Goal: Task Accomplishment & Management: Manage account settings

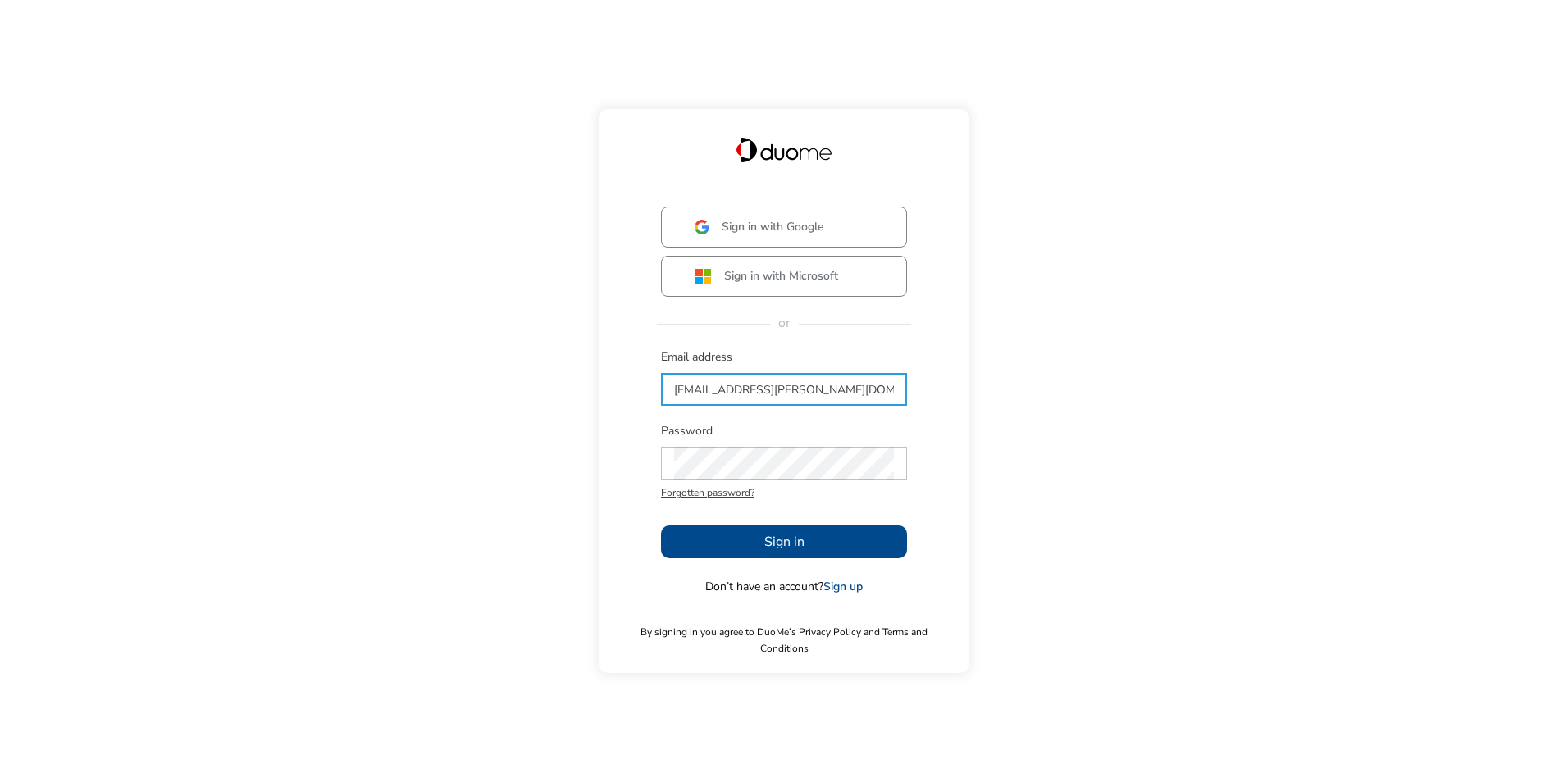
type input "[EMAIL_ADDRESS][PERSON_NAME][DOMAIN_NAME]"
click at [770, 548] on span "Sign in" at bounding box center [784, 542] width 40 height 20
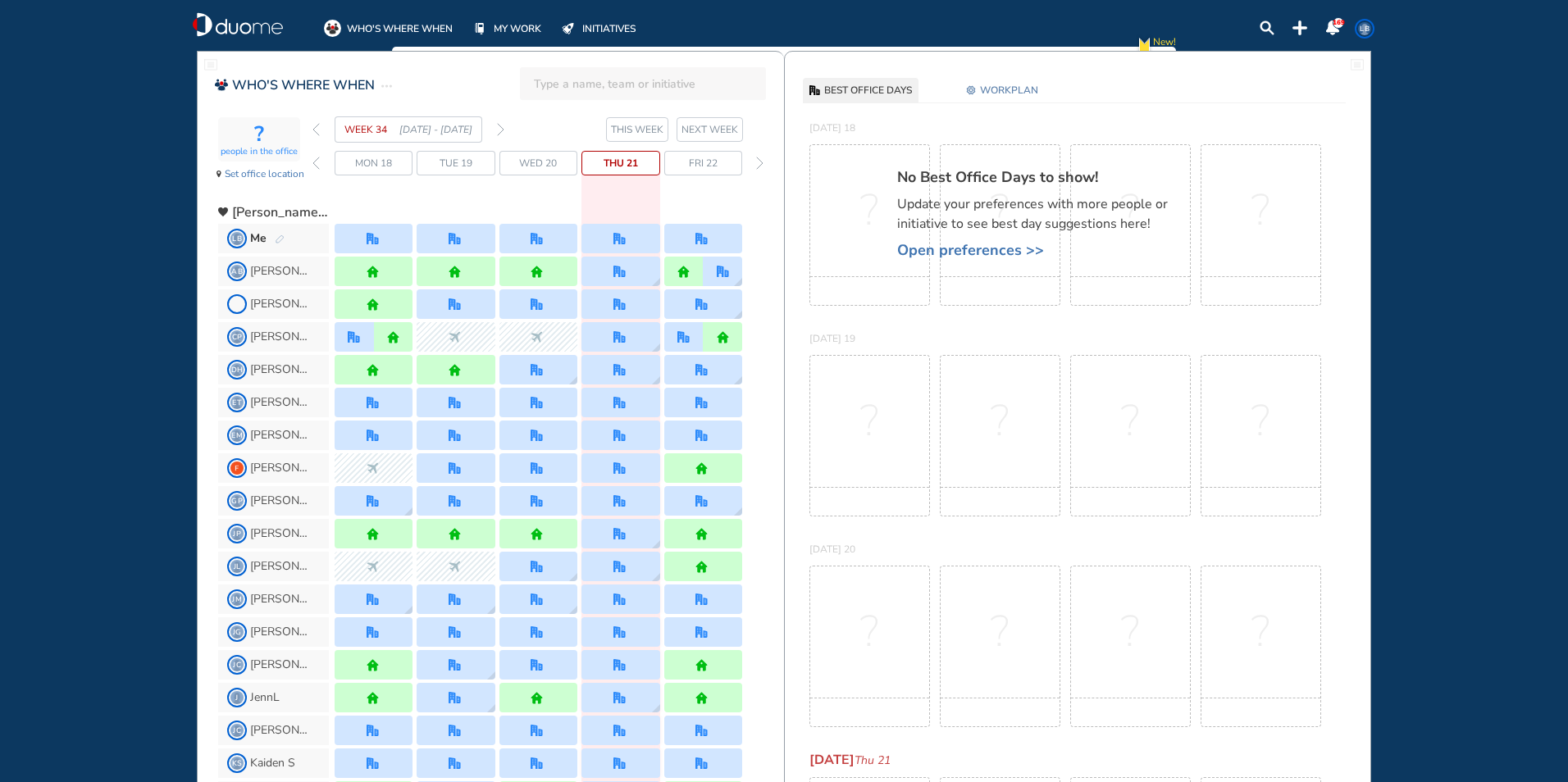
click at [985, 89] on span "WORKPLAN" at bounding box center [1009, 90] width 59 height 16
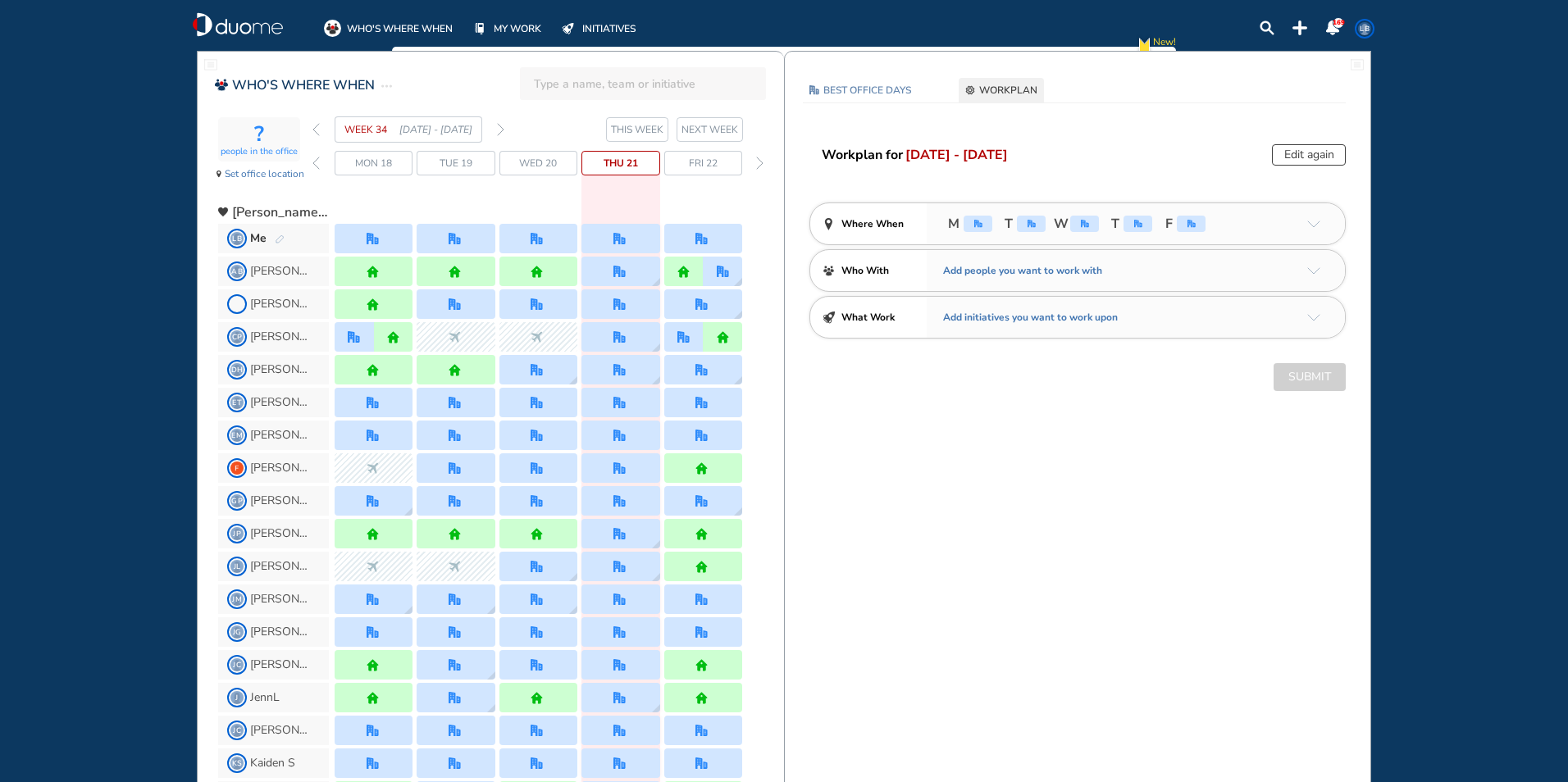
click at [1292, 155] on button "Edit again" at bounding box center [1308, 155] width 74 height 21
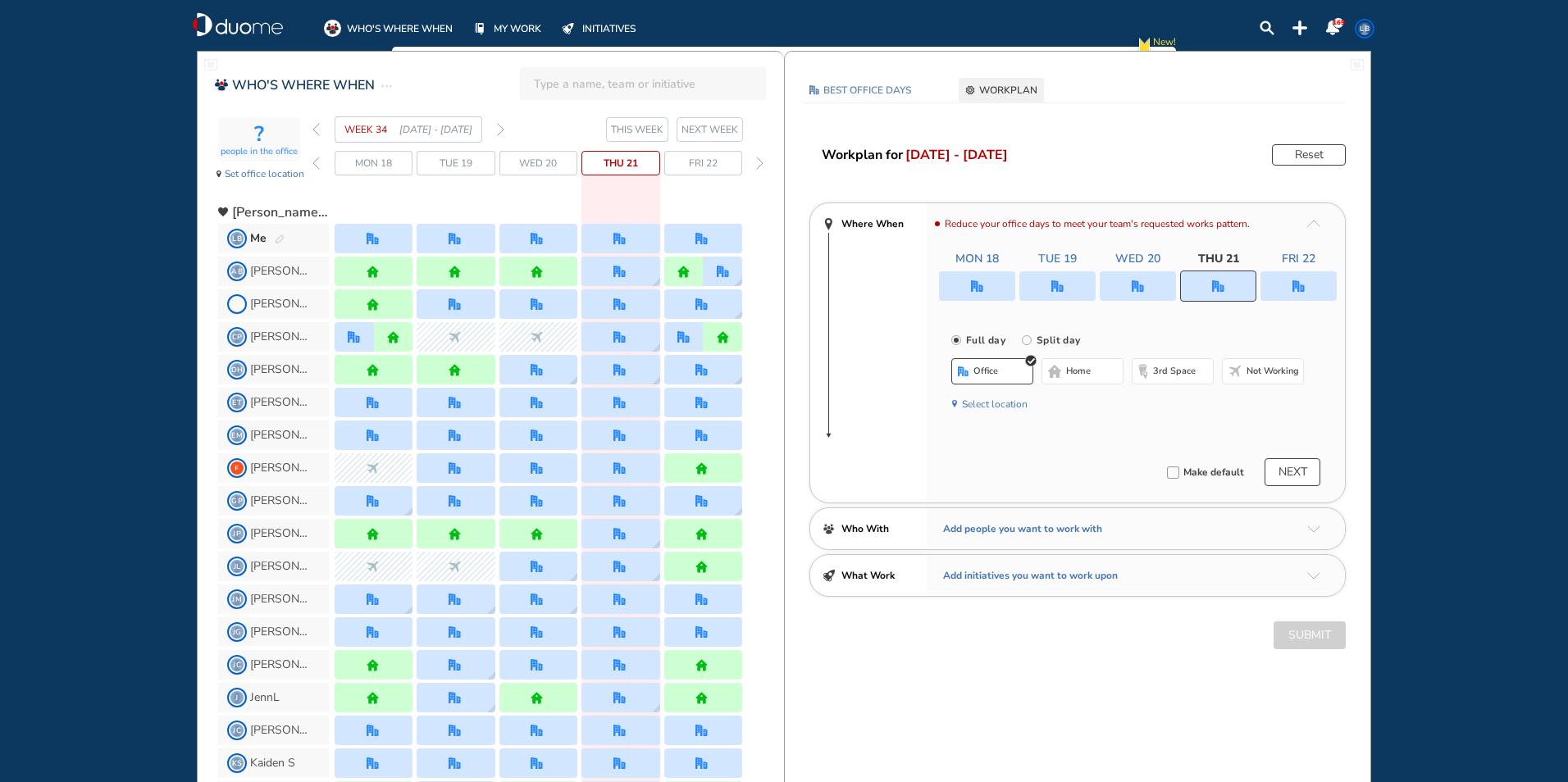
click at [1295, 292] on img "office" at bounding box center [1298, 286] width 12 height 12
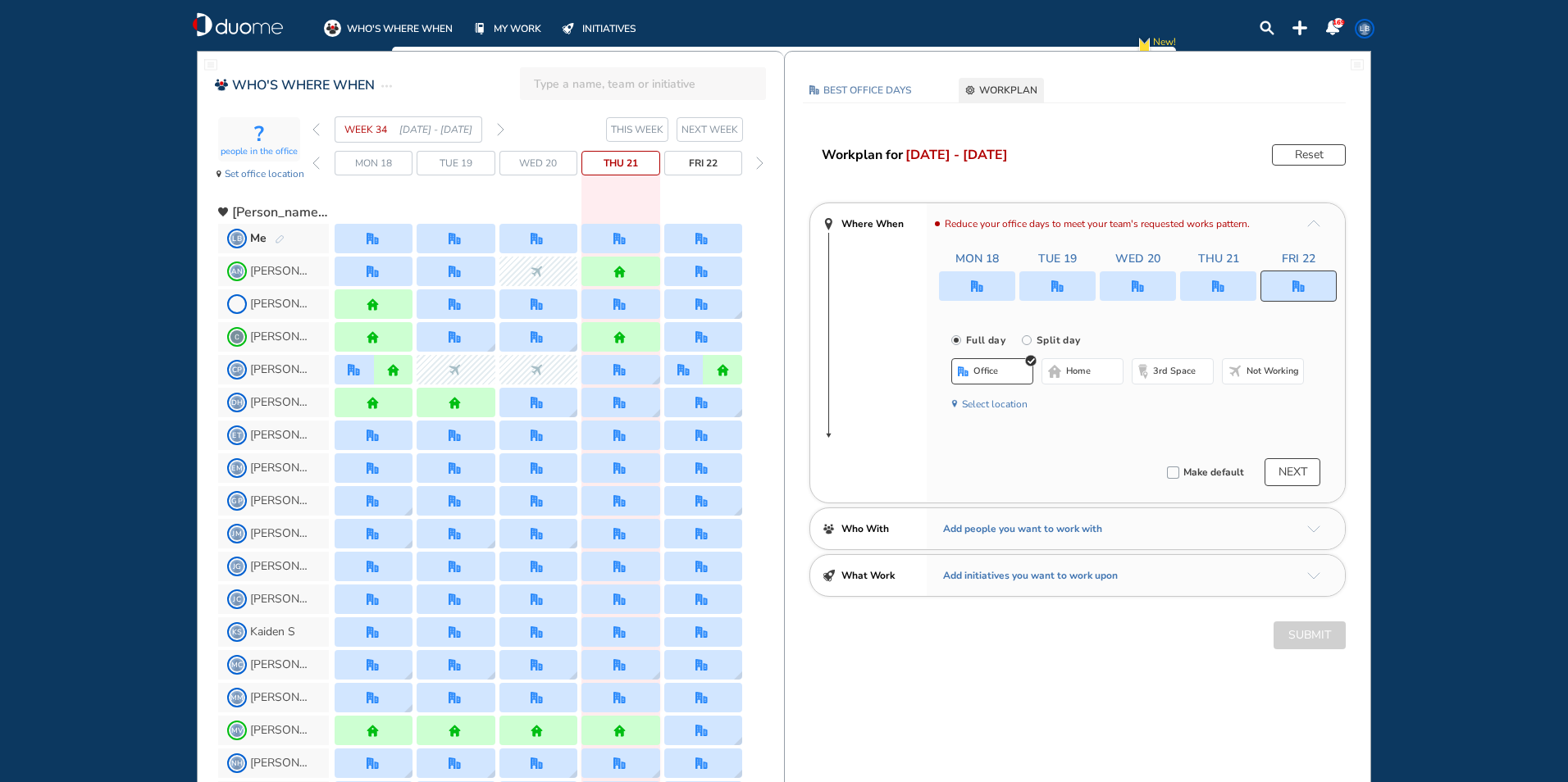
click at [1031, 338] on input "Split day" at bounding box center [1038, 350] width 33 height 33
radio input "true"
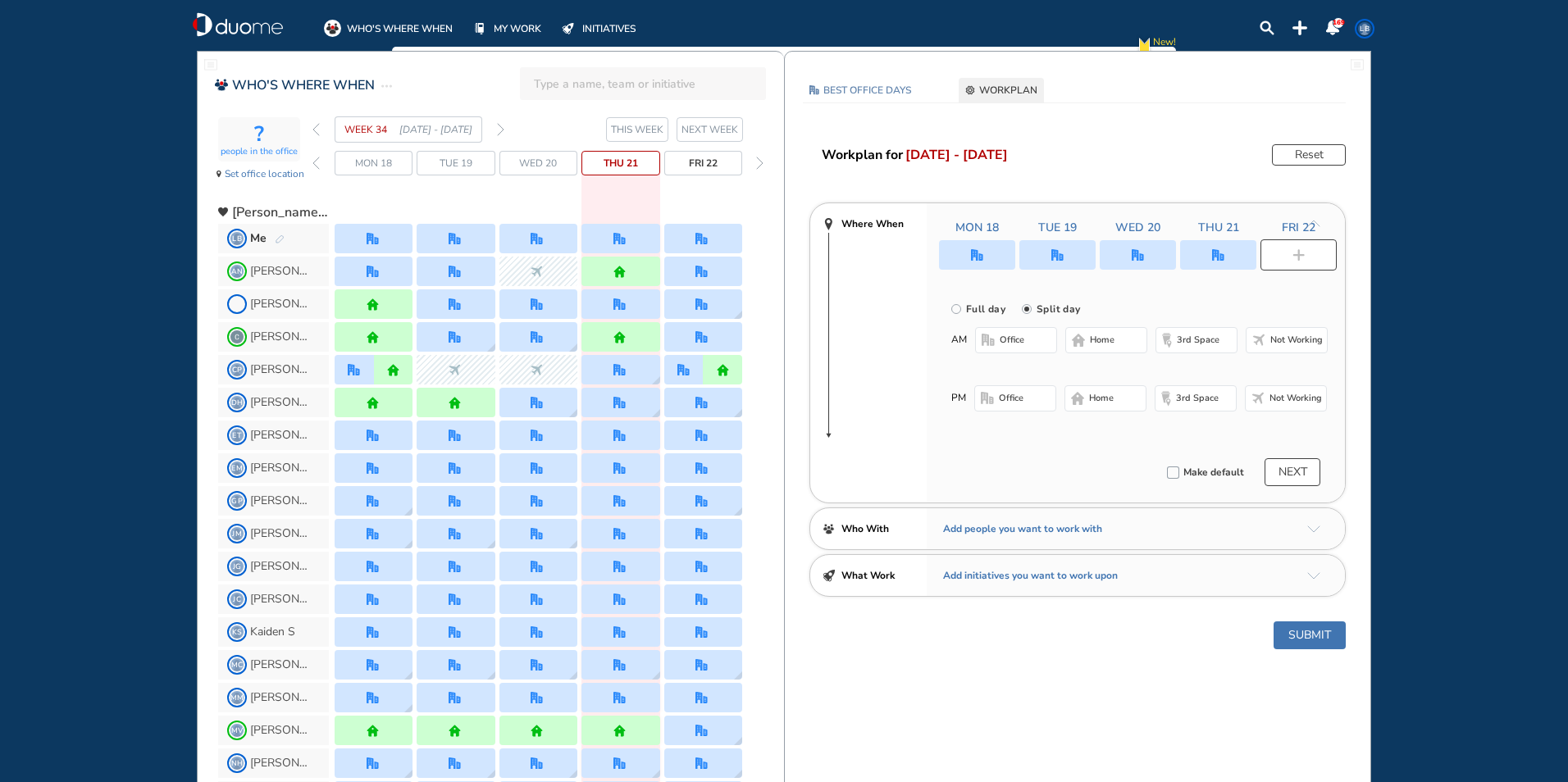
click at [1104, 341] on span "home" at bounding box center [1102, 340] width 25 height 13
click at [1280, 401] on span "Not working" at bounding box center [1295, 398] width 53 height 13
click at [1316, 633] on button "Submit" at bounding box center [1309, 635] width 72 height 28
